Goal: Task Accomplishment & Management: Use online tool/utility

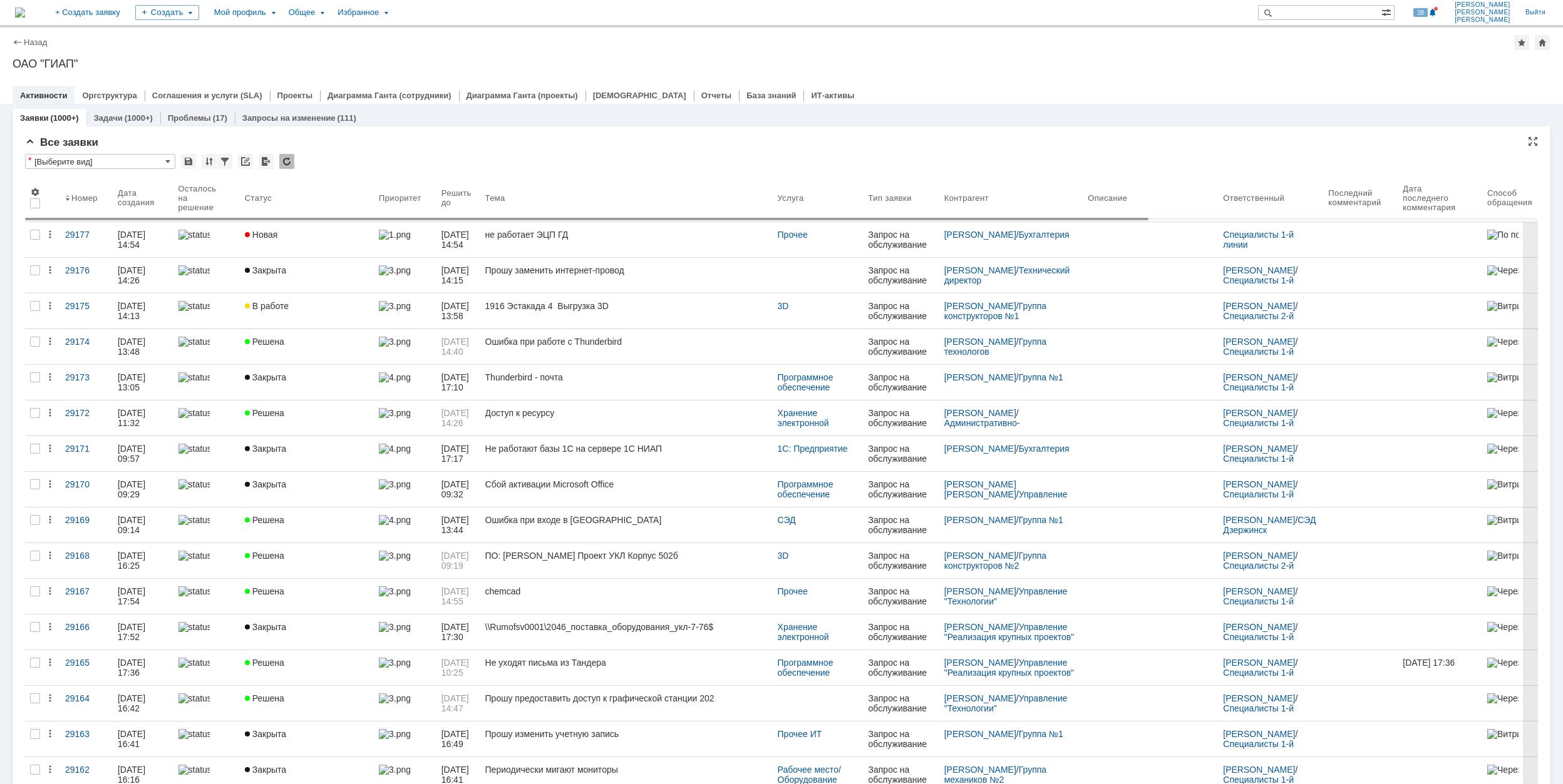
click at [297, 234] on div "Новая" at bounding box center [307, 235] width 124 height 10
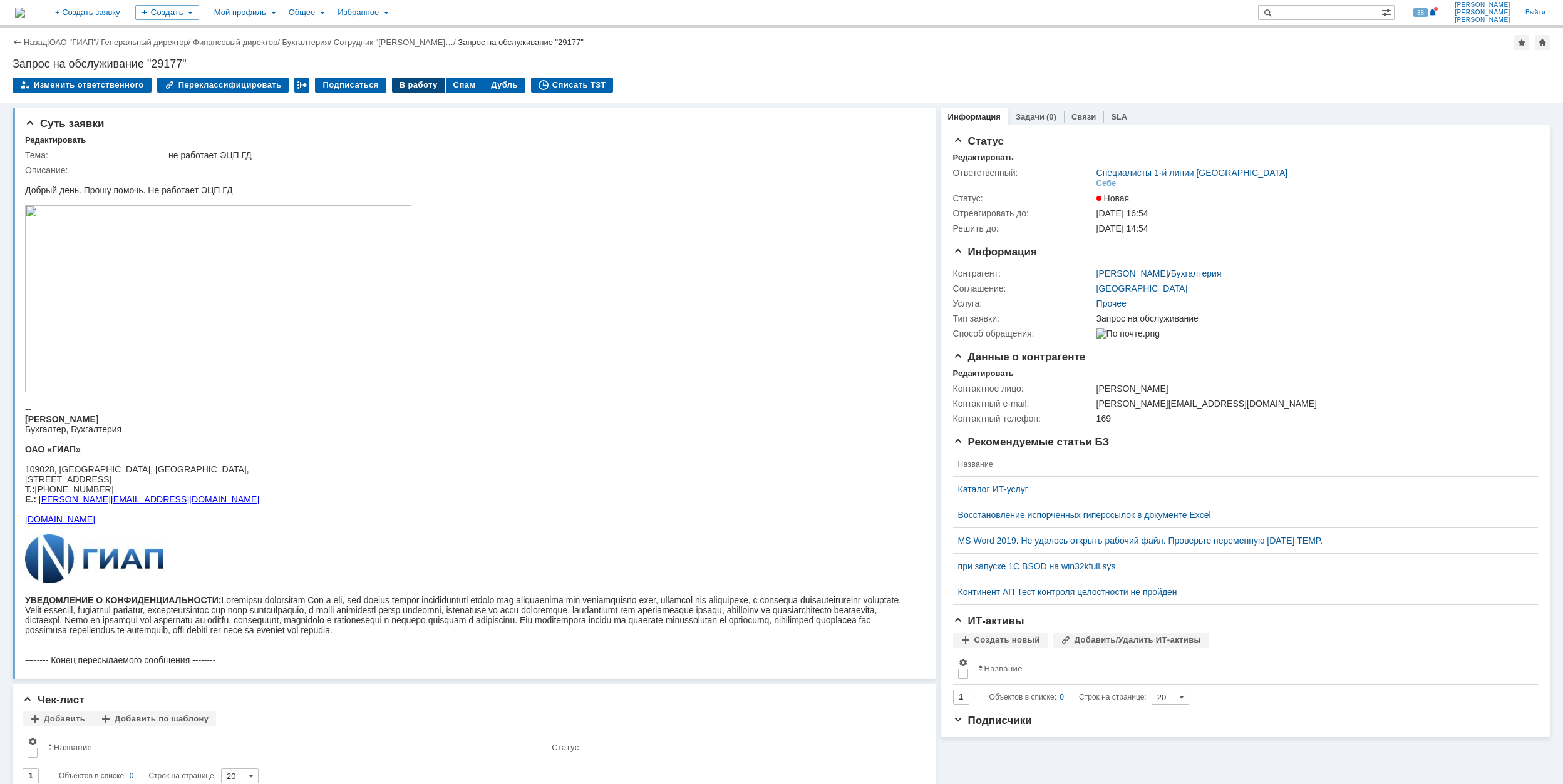
click at [406, 83] on div "В работу" at bounding box center [419, 85] width 53 height 15
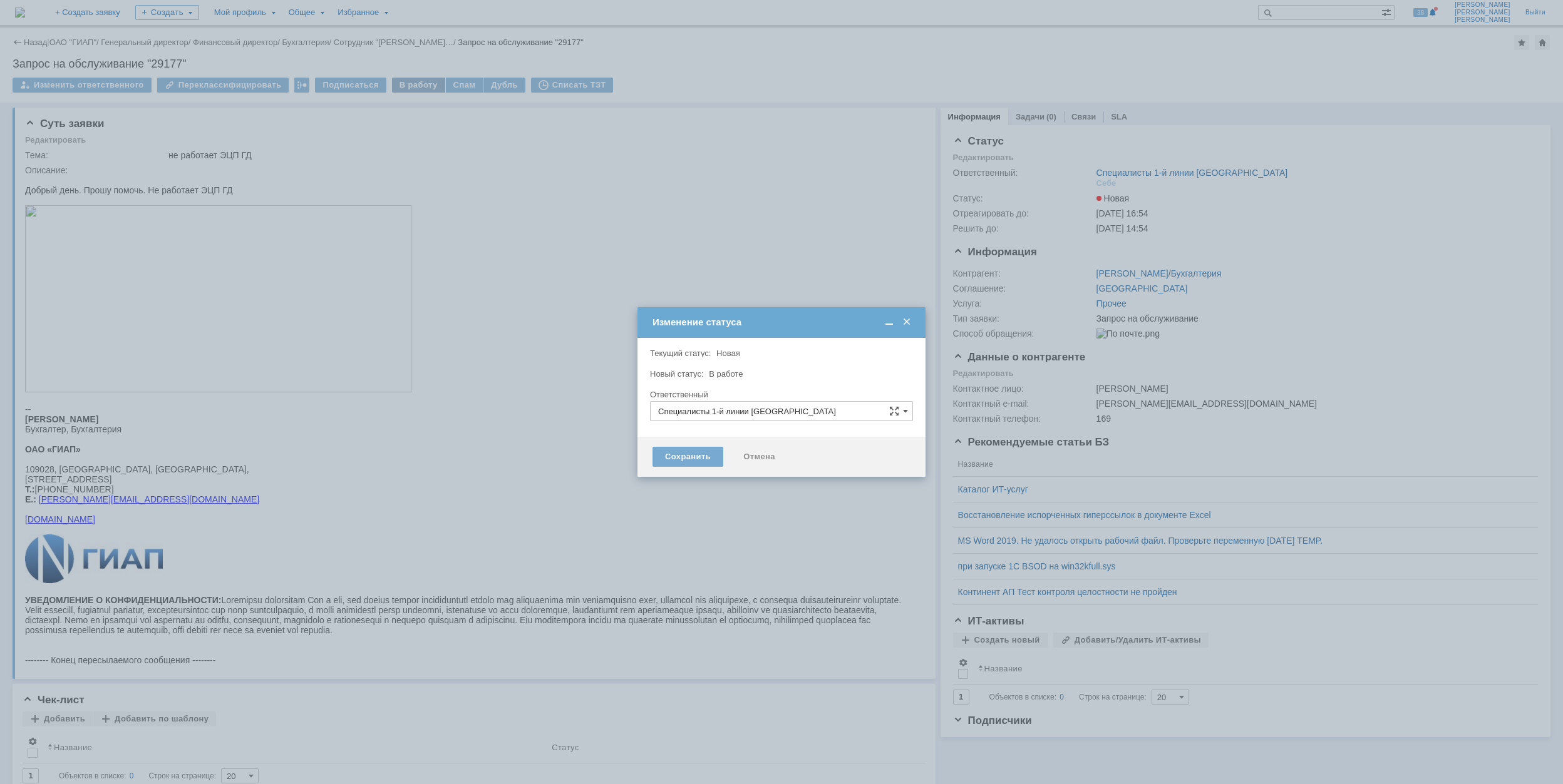
type input "[PERSON_NAME]"
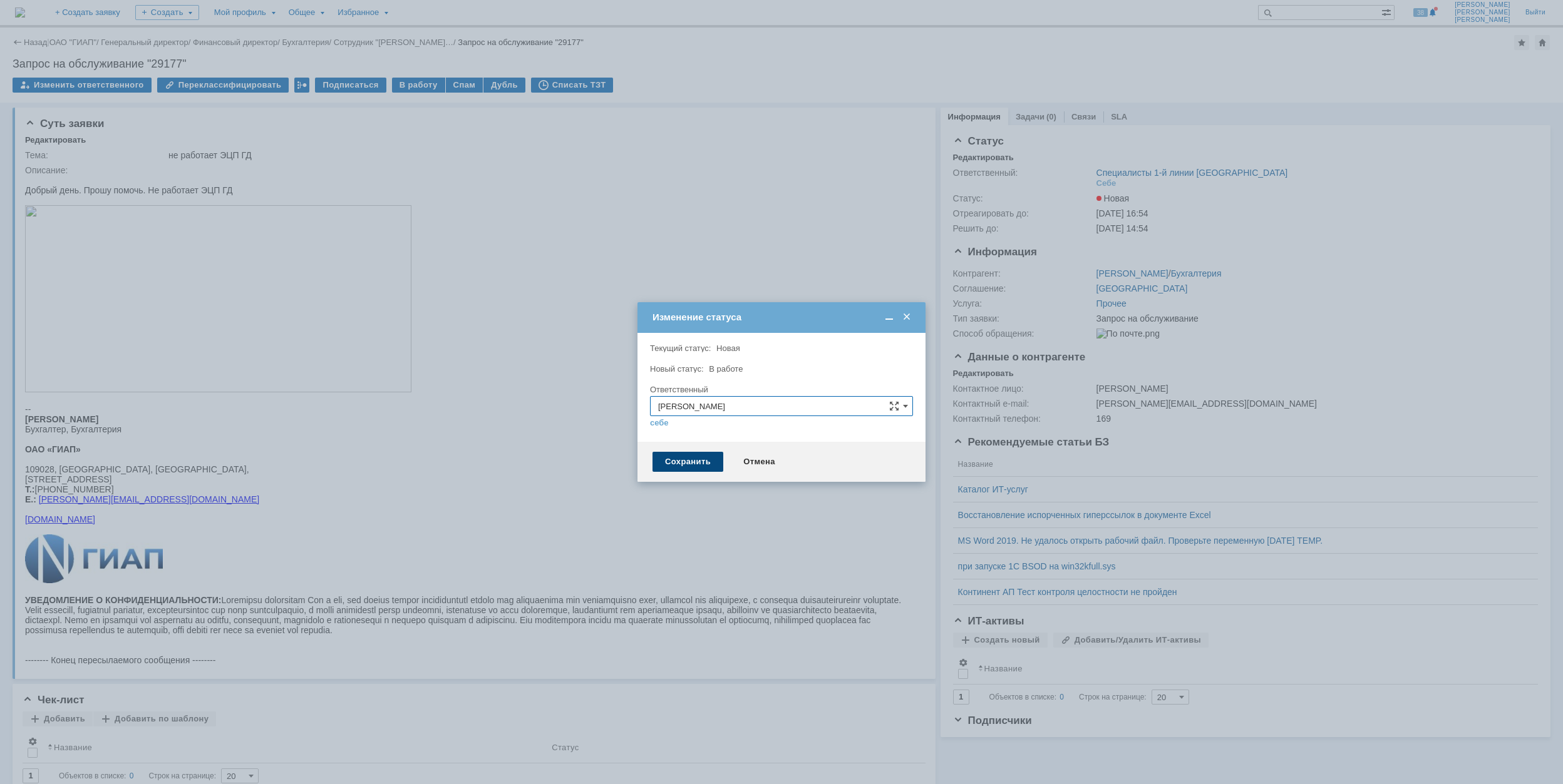
click at [685, 462] on div "Сохранить" at bounding box center [687, 462] width 70 height 20
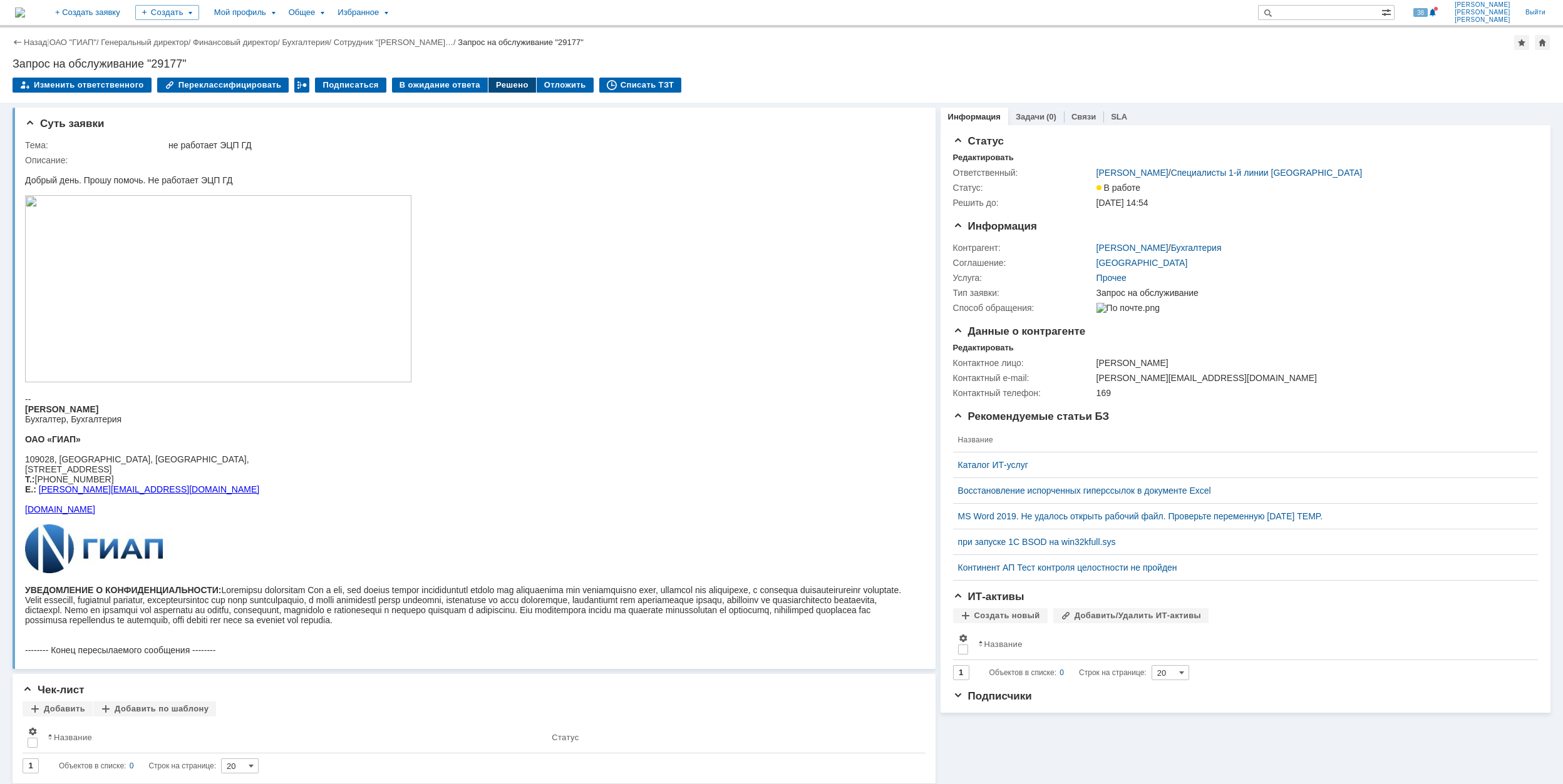
click at [488, 88] on div "Решено" at bounding box center [512, 85] width 48 height 15
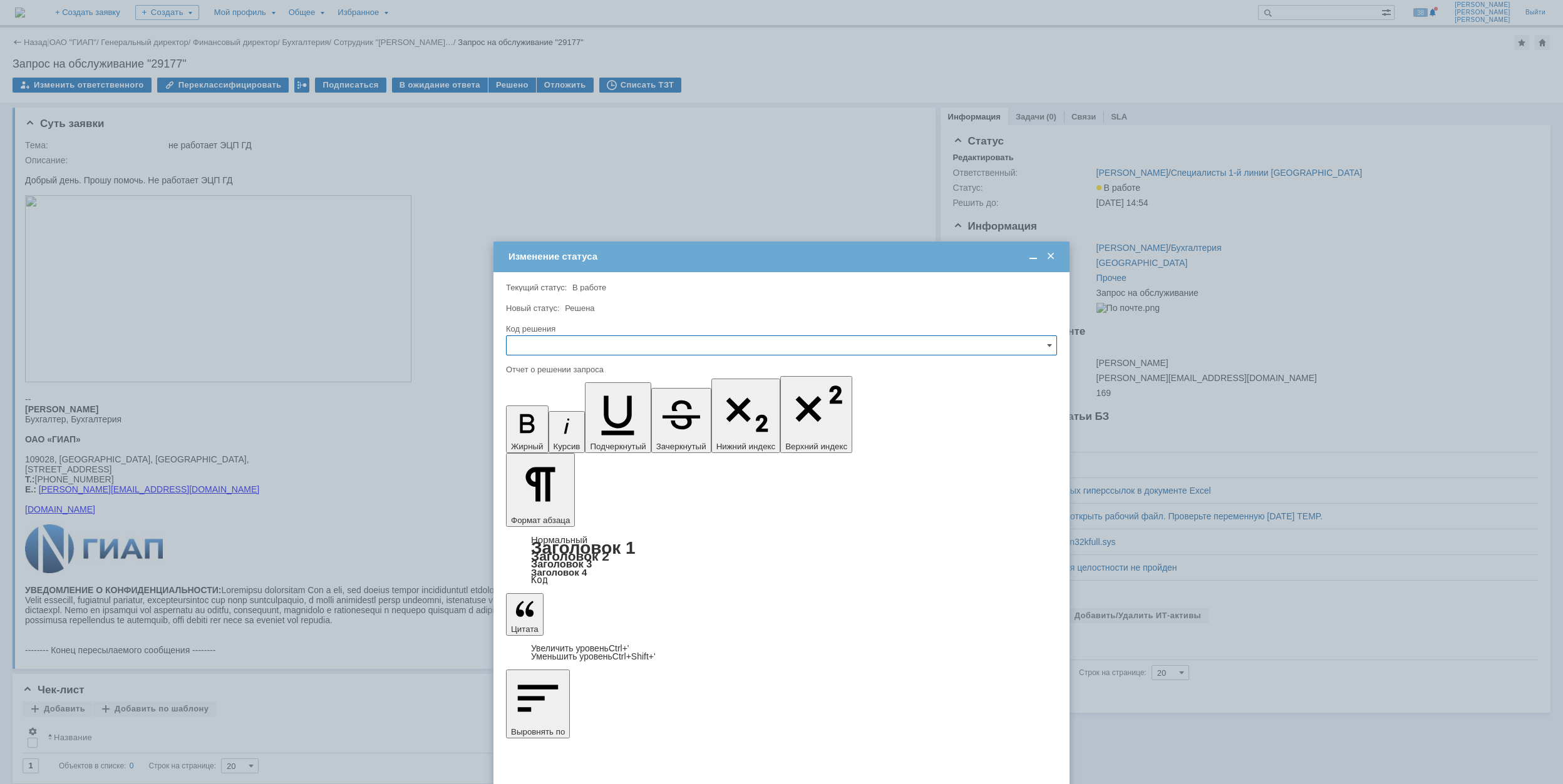
click at [625, 348] on input "text" at bounding box center [782, 345] width 551 height 20
click at [593, 429] on span "Решено" at bounding box center [781, 430] width 535 height 10
type input "Решено"
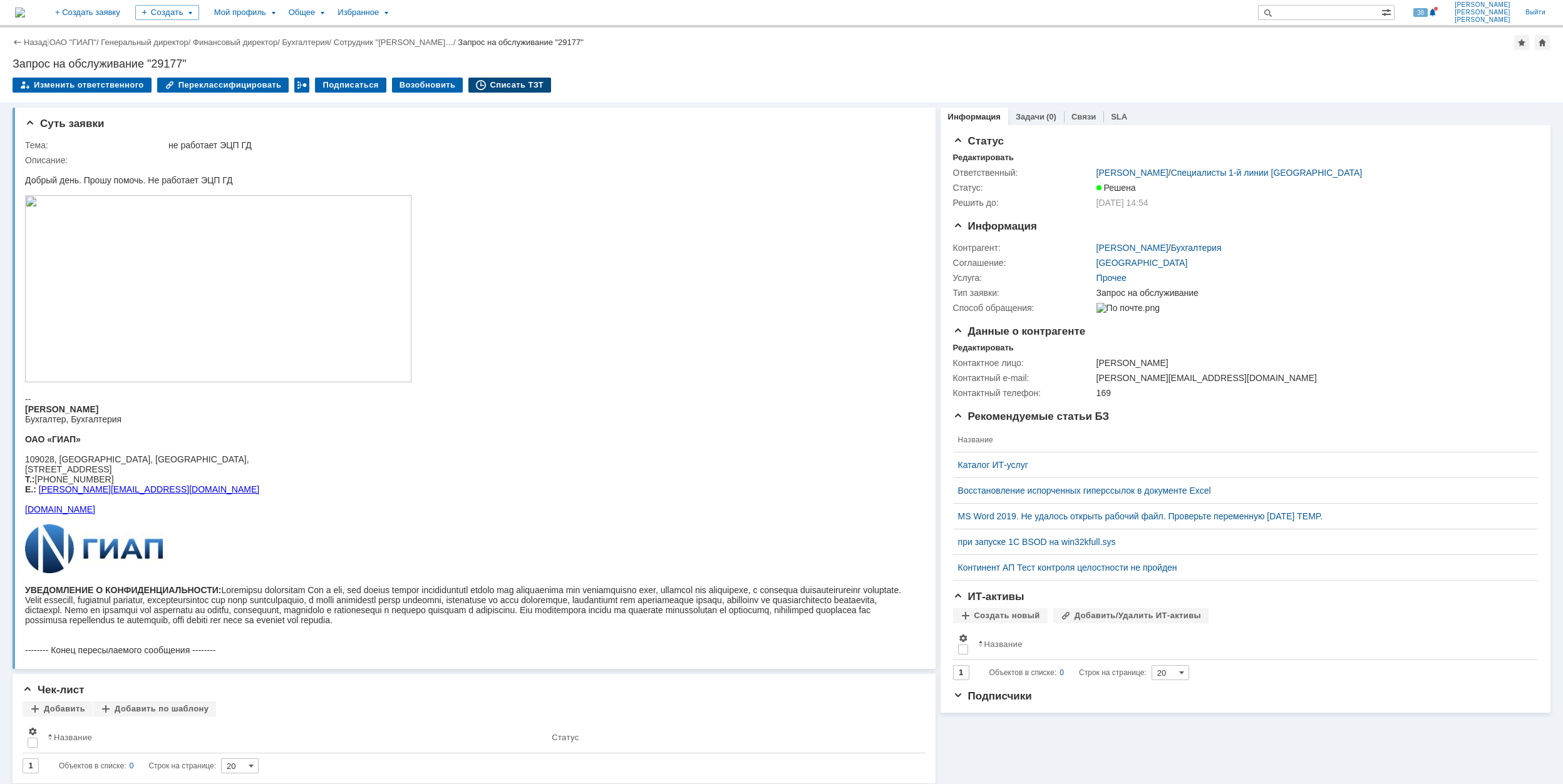
click at [481, 86] on div "Списать ТЗТ" at bounding box center [510, 85] width 83 height 15
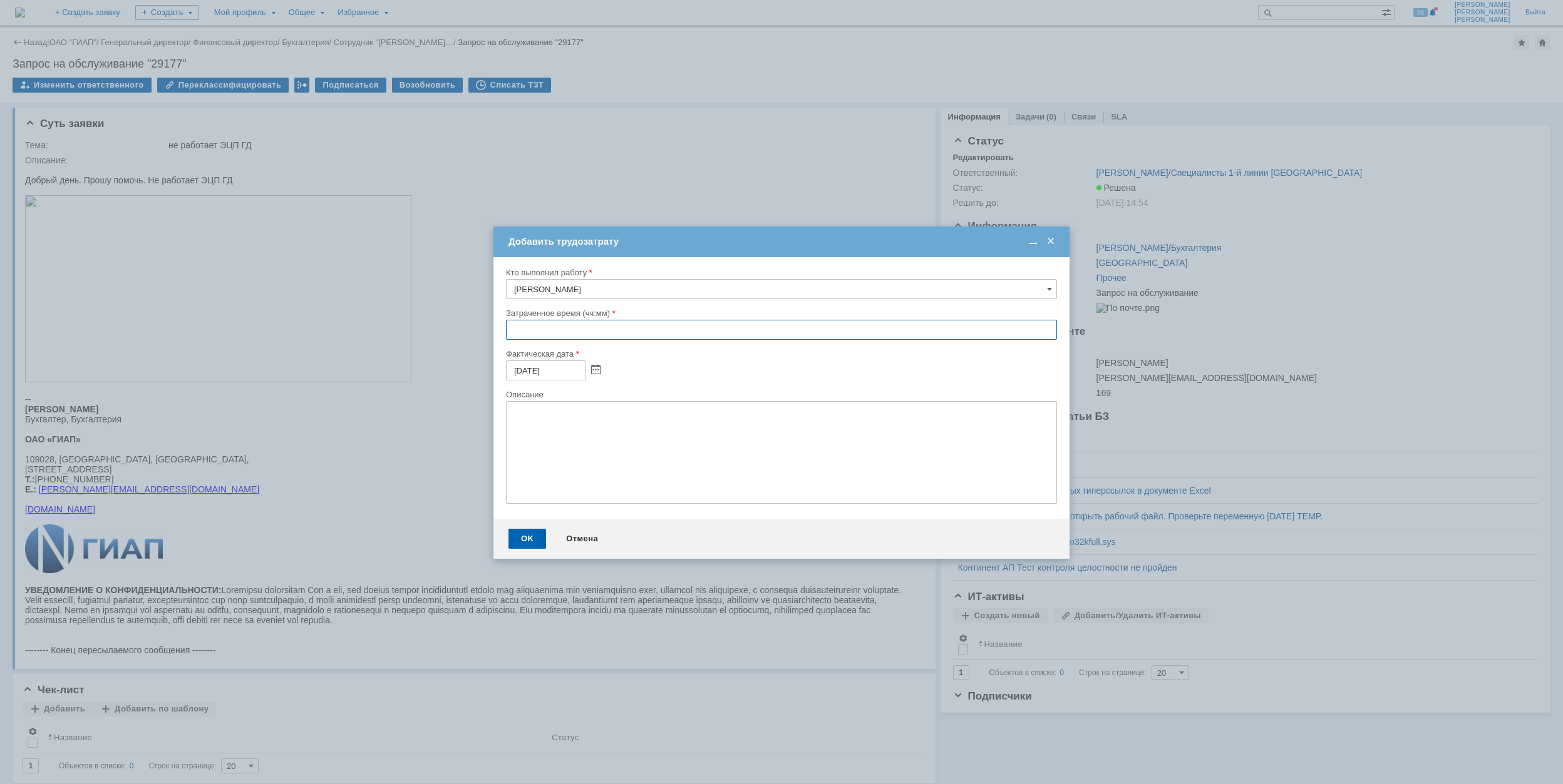
drag, startPoint x: 509, startPoint y: 331, endPoint x: 516, endPoint y: 321, distance: 12.2
click at [510, 329] on input "text" at bounding box center [782, 330] width 551 height 20
type input "00:30"
click at [530, 539] on div "OK" at bounding box center [527, 539] width 37 height 20
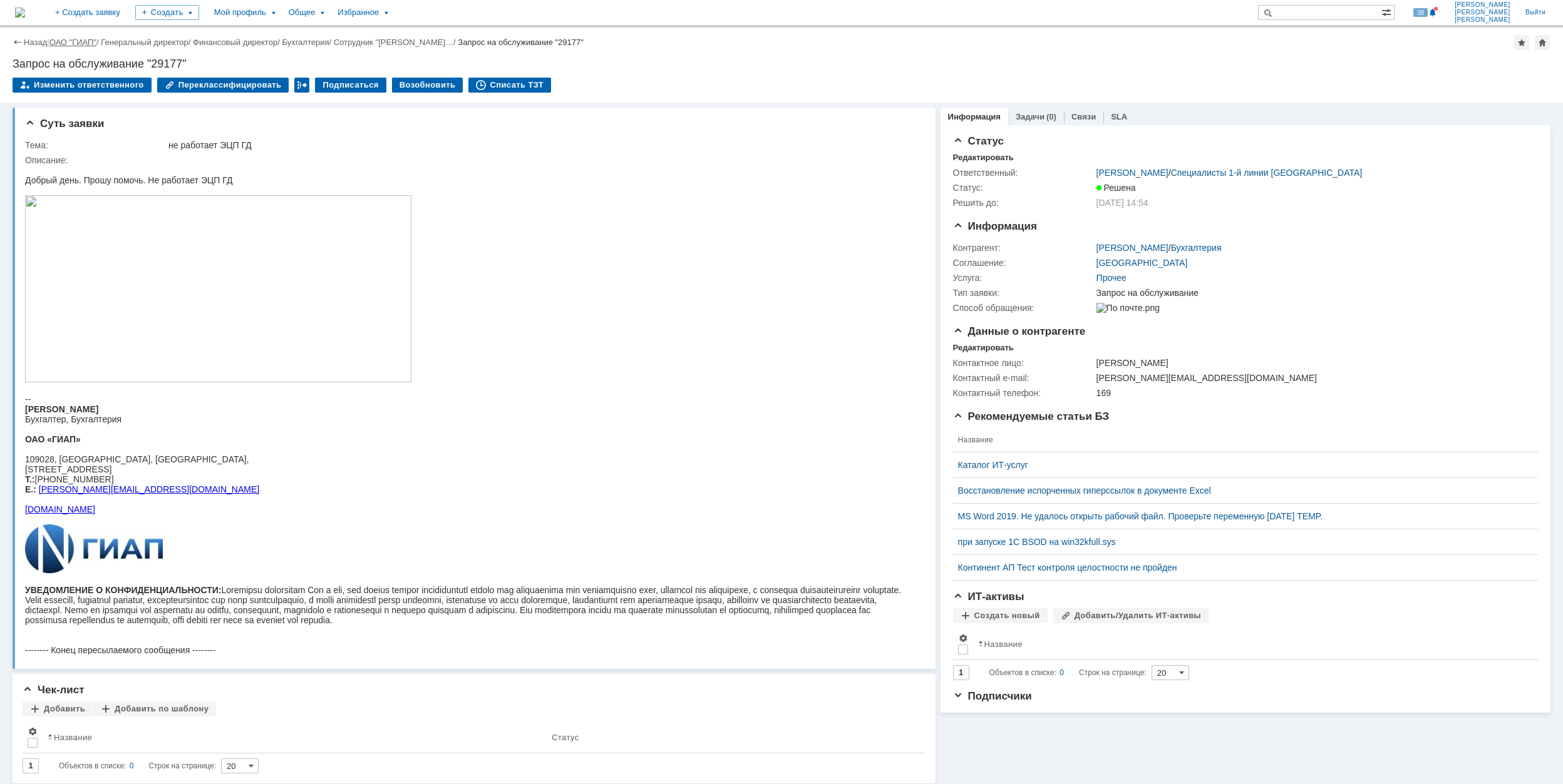
click at [83, 44] on link "ОАО "ГИАП"" at bounding box center [73, 42] width 47 height 10
